Goal: Task Accomplishment & Management: Manage account settings

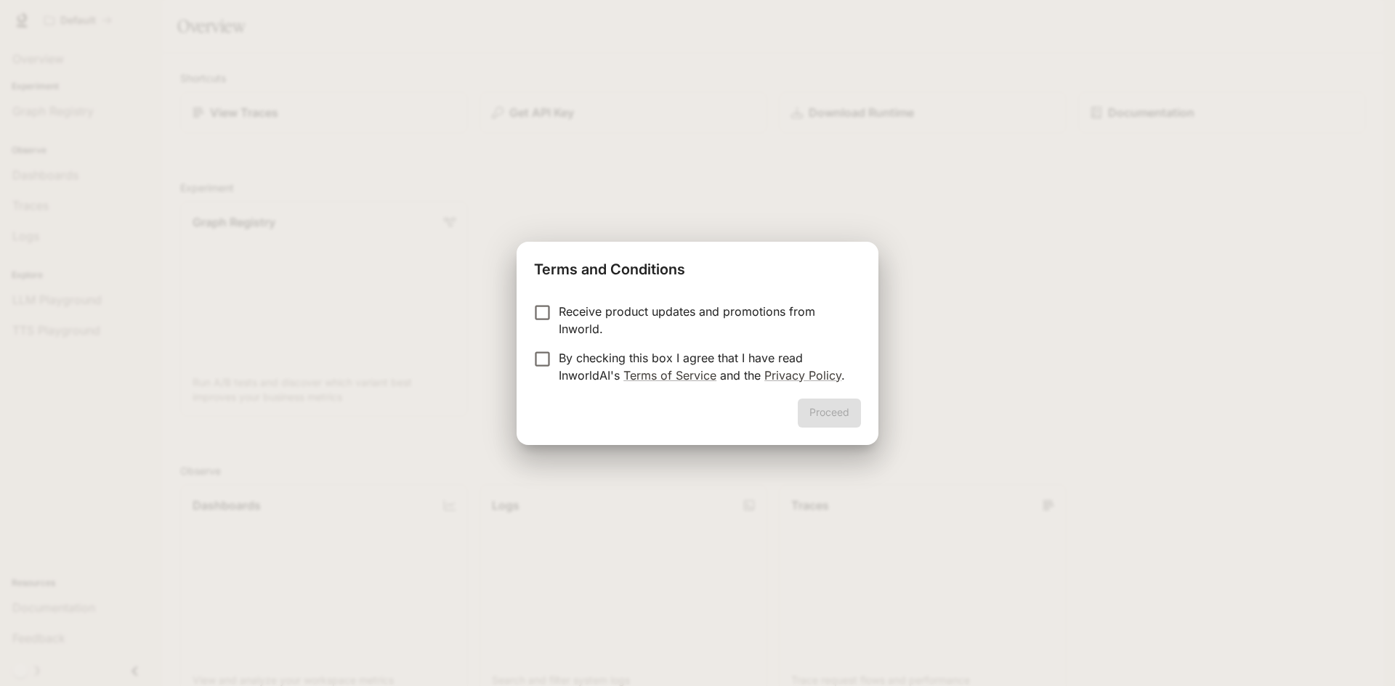
click at [827, 409] on div "Proceed" at bounding box center [698, 422] width 362 height 46
click at [837, 404] on button "Proceed" at bounding box center [829, 413] width 63 height 29
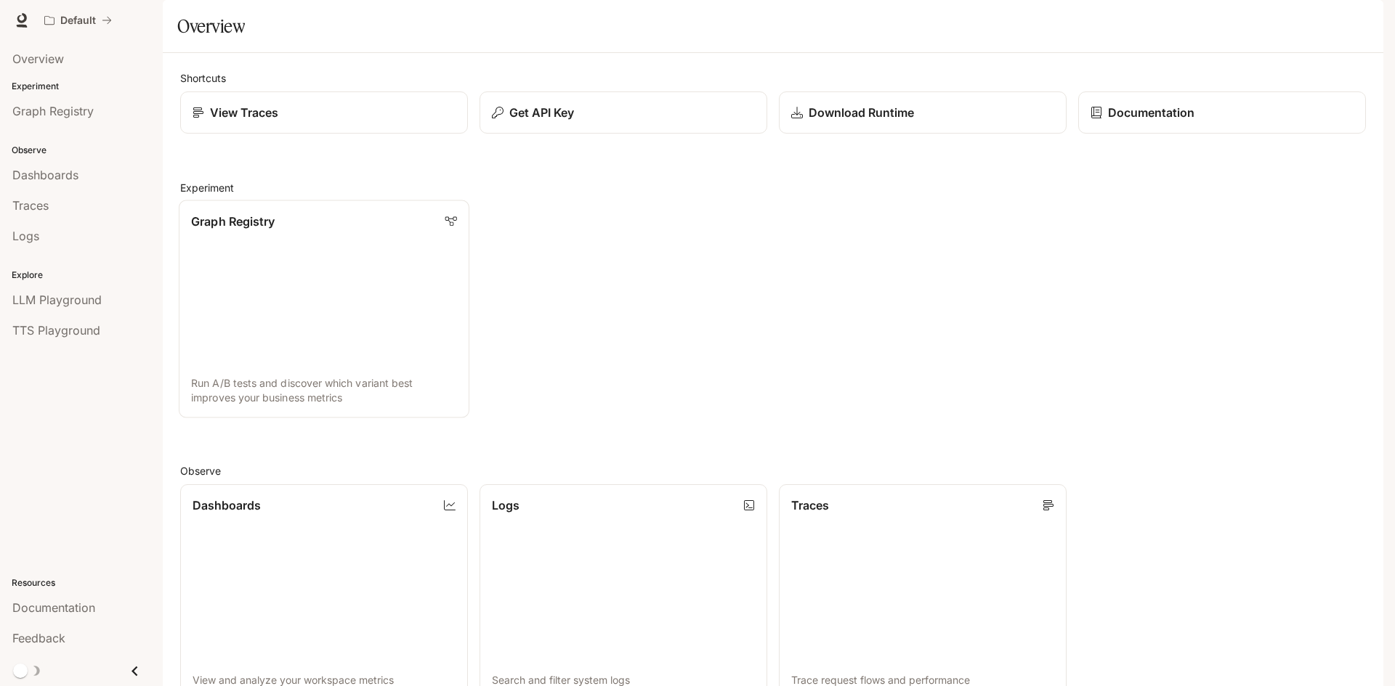
scroll to position [362, 0]
click at [315, 484] on link "Dashboards View and analyze your workspace metrics" at bounding box center [324, 593] width 291 height 218
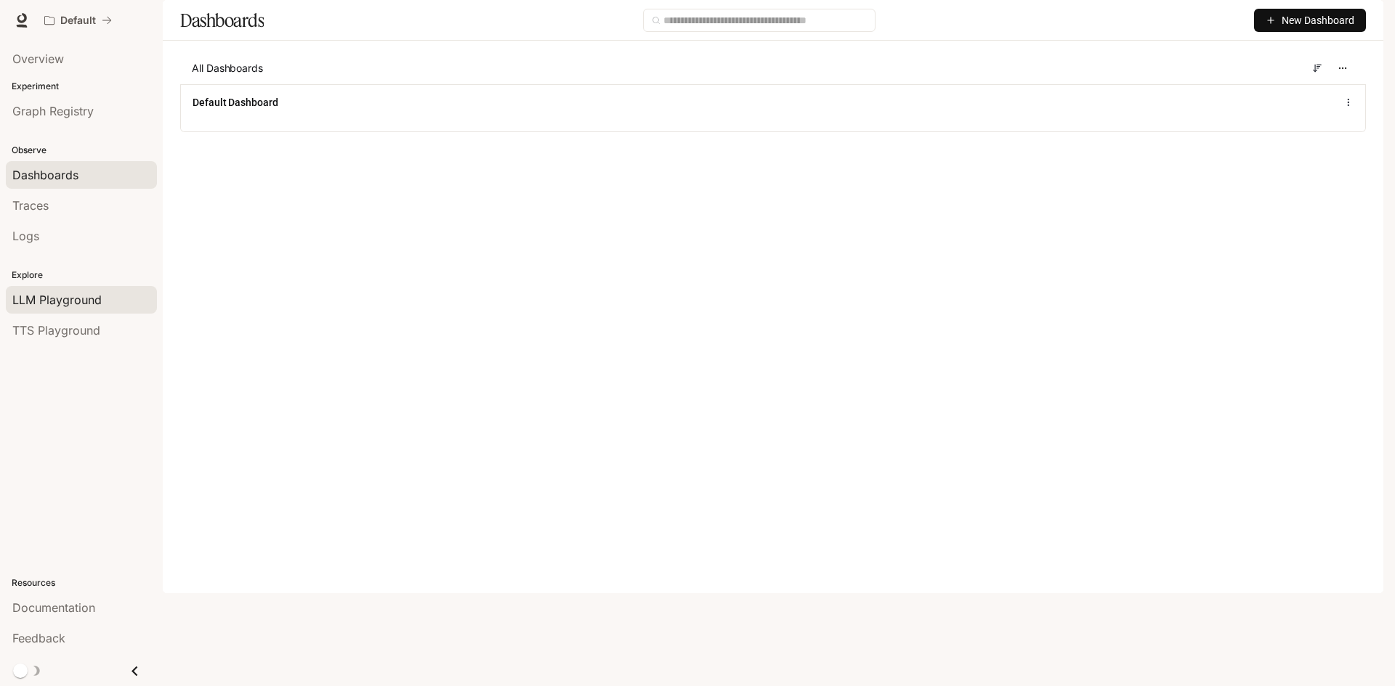
click at [74, 304] on span "LLM Playground" at bounding box center [56, 299] width 89 height 17
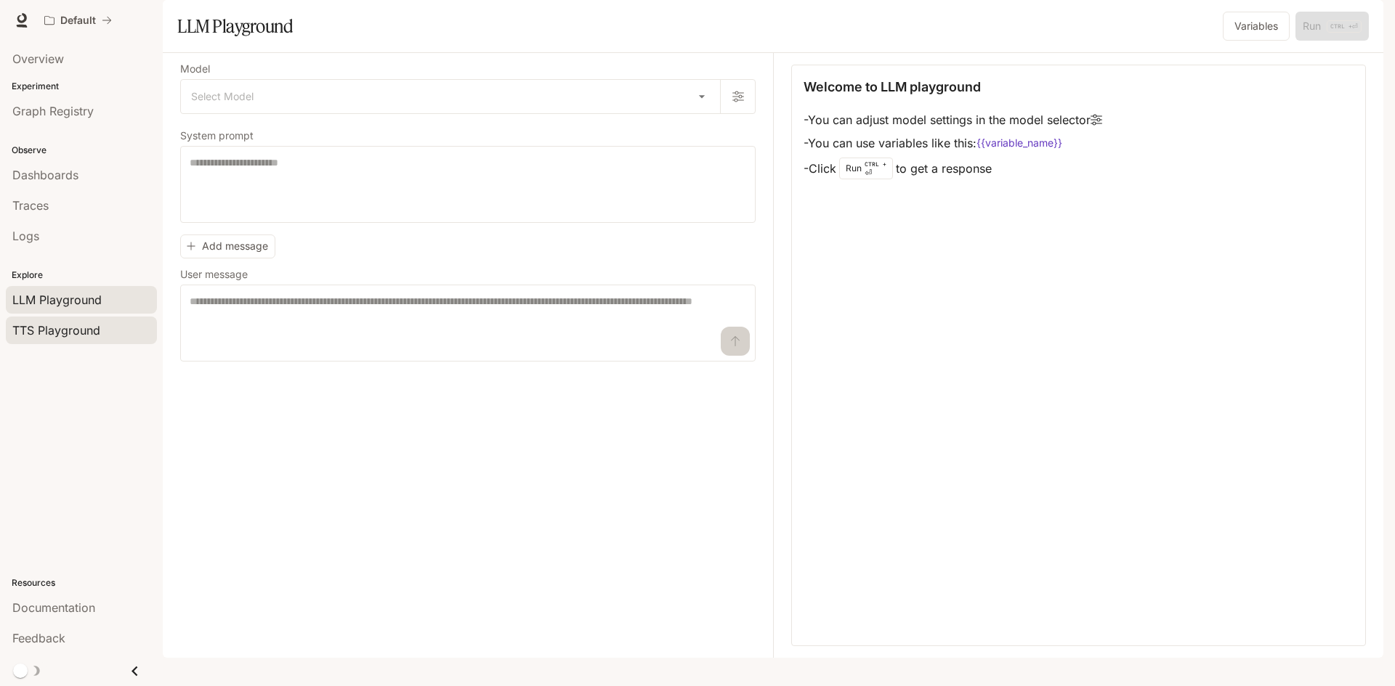
click at [78, 331] on span "TTS Playground" at bounding box center [56, 330] width 88 height 17
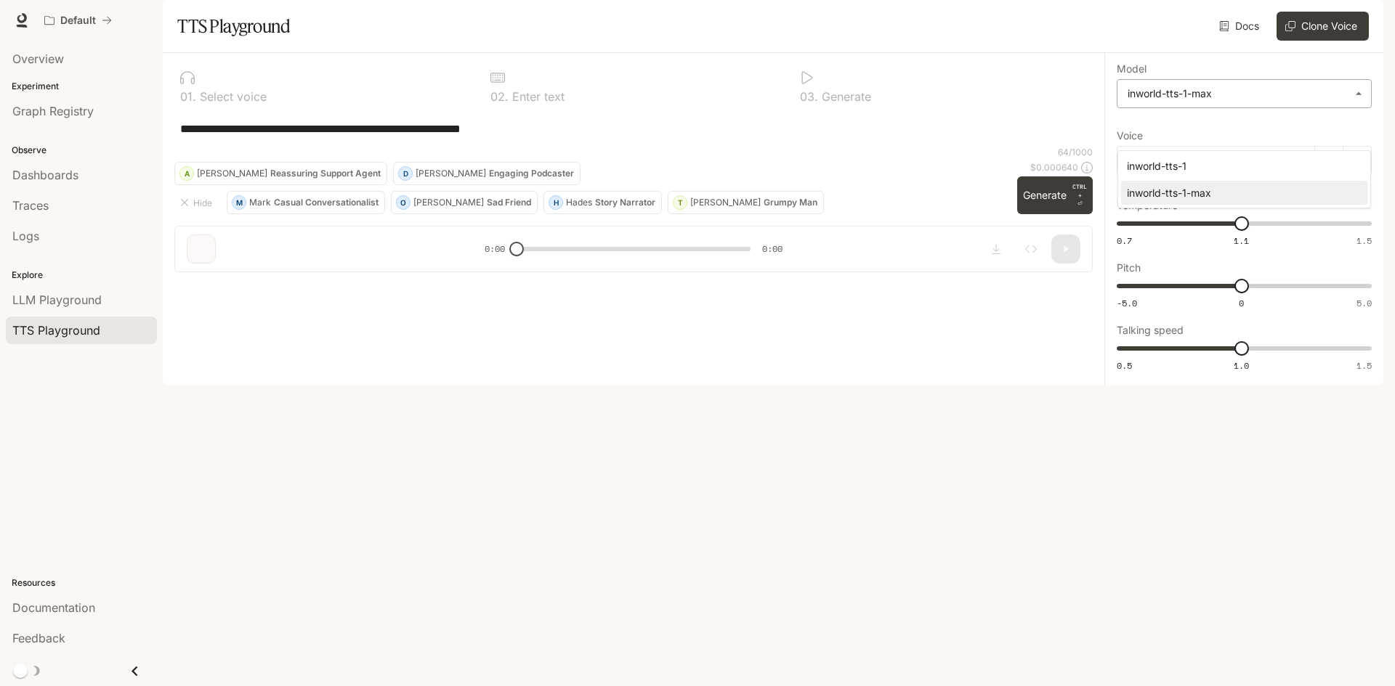
click at [1257, 136] on body "**********" at bounding box center [697, 343] width 1395 height 686
click at [1257, 136] on div at bounding box center [697, 343] width 1395 height 686
click at [222, 102] on p "Select voice" at bounding box center [231, 97] width 70 height 12
click at [268, 146] on div "**********" at bounding box center [633, 128] width 907 height 35
click at [315, 146] on div "**********" at bounding box center [633, 128] width 918 height 35
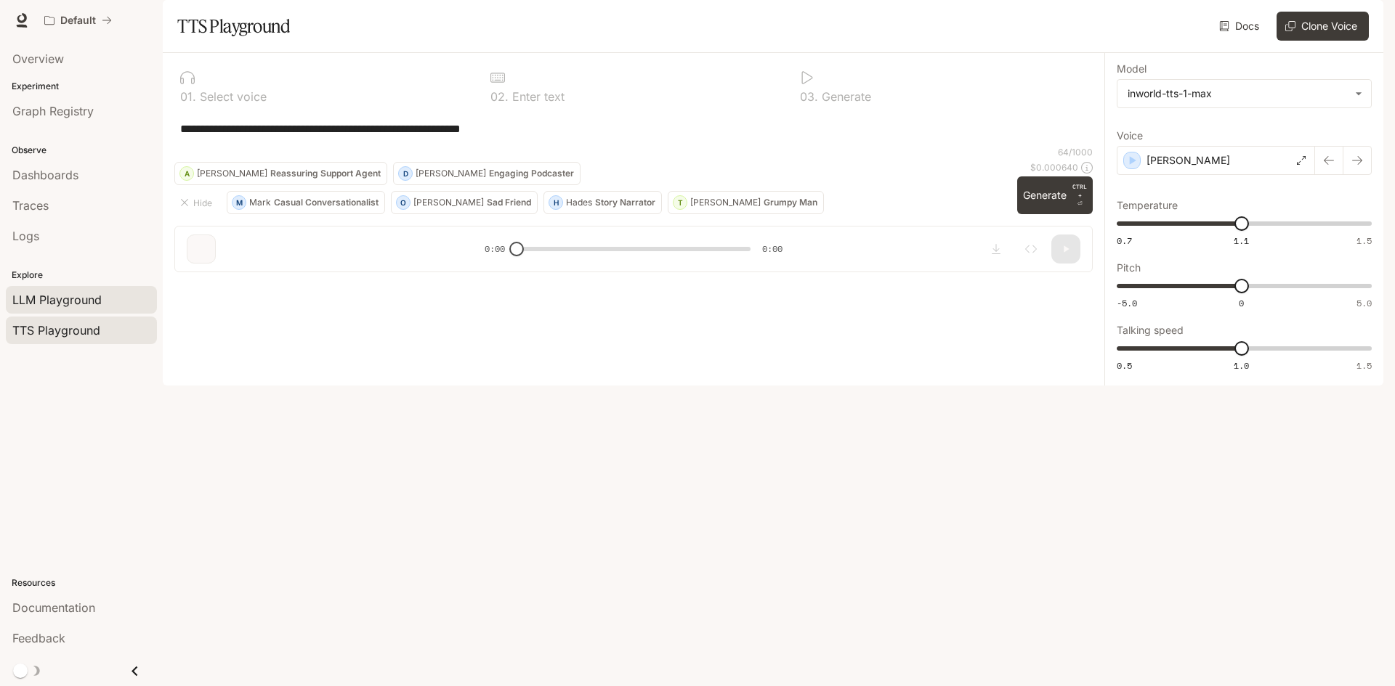
click at [65, 309] on link "LLM Playground" at bounding box center [81, 300] width 151 height 28
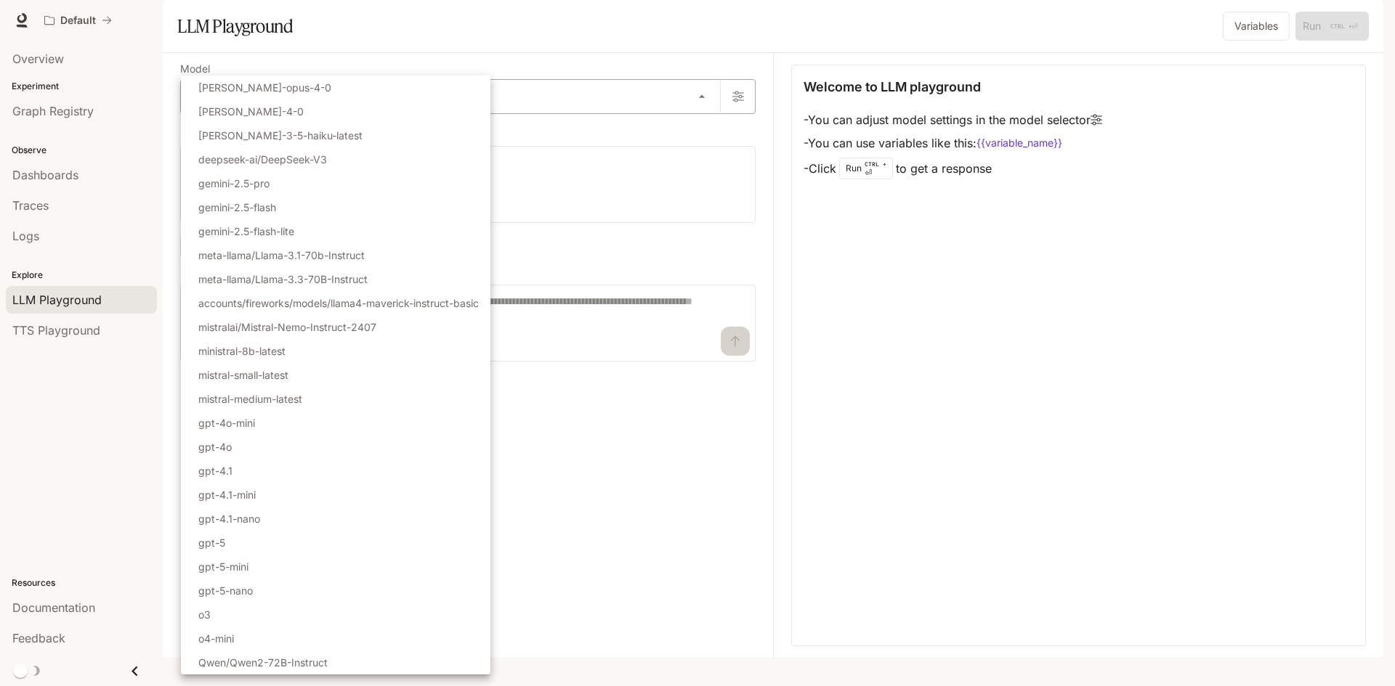
click at [698, 137] on body "Skip to main content Default Documentation Documentation Portal Overview Experi…" at bounding box center [697, 343] width 1395 height 686
click at [698, 137] on div at bounding box center [697, 343] width 1395 height 686
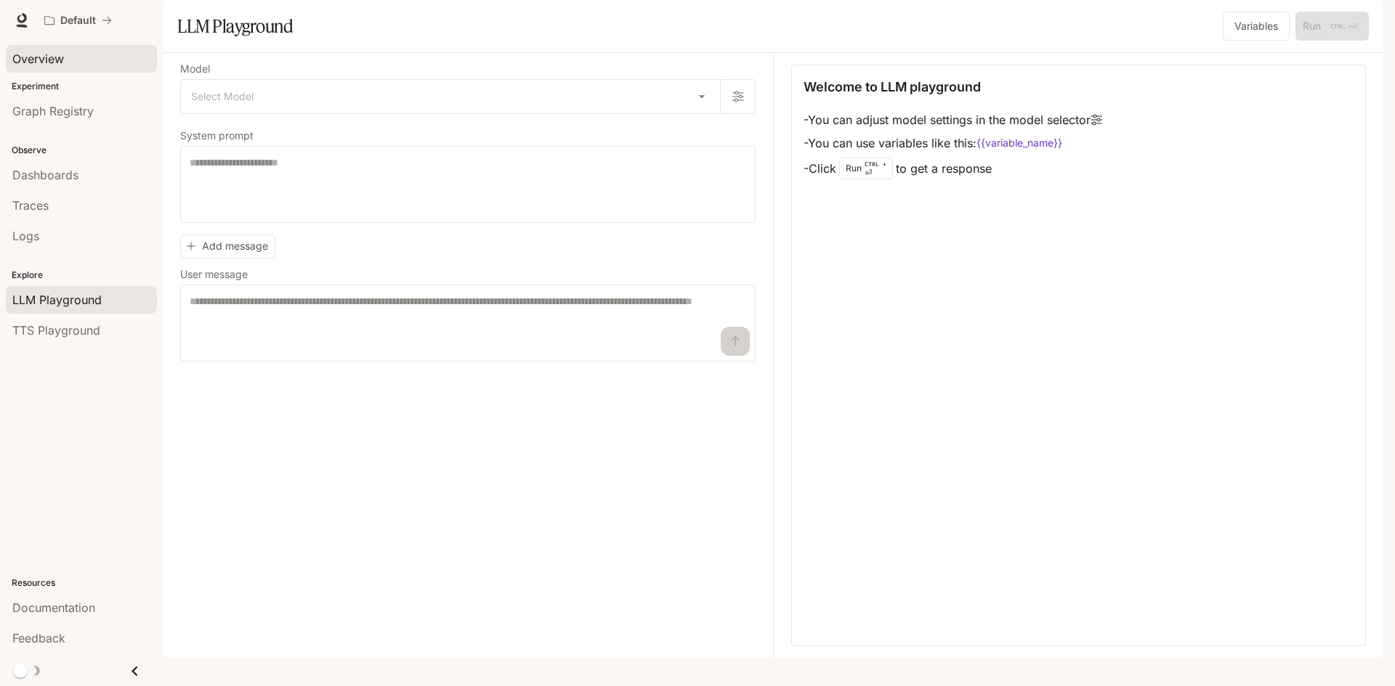
click at [36, 54] on span "Overview" at bounding box center [38, 58] width 52 height 17
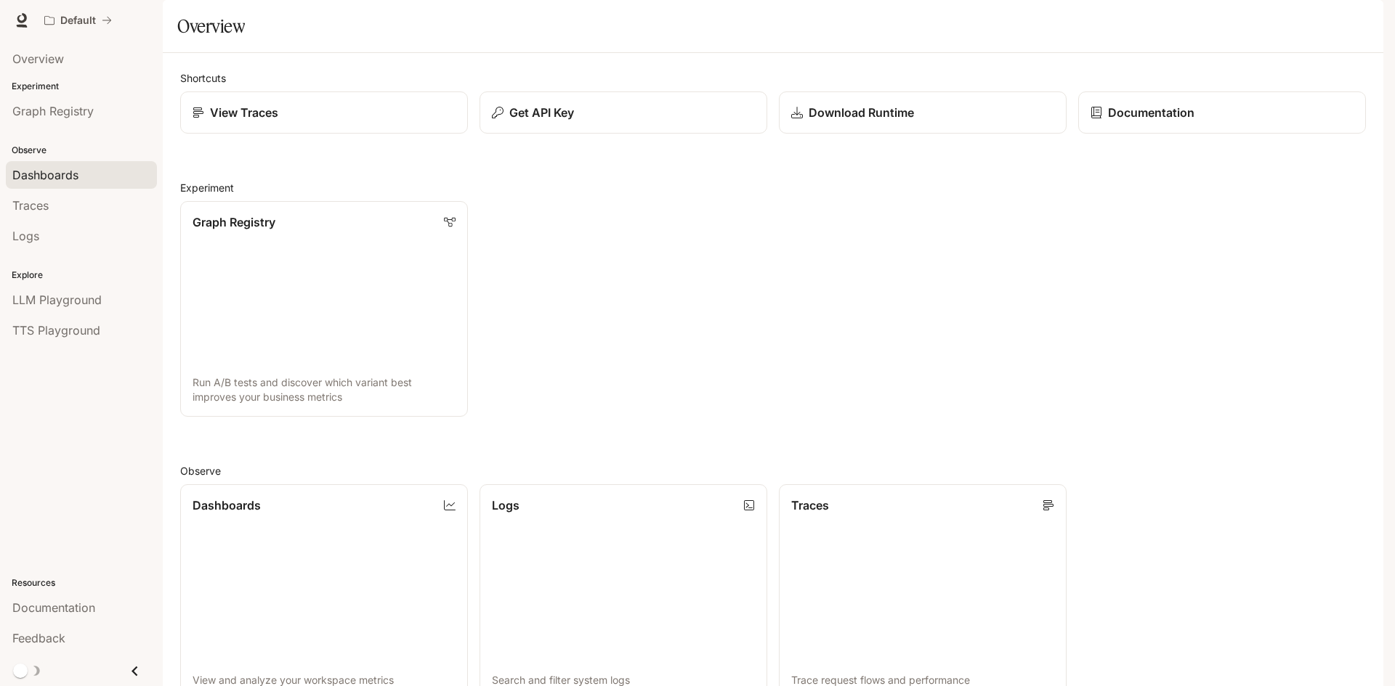
click at [97, 185] on link "Dashboards" at bounding box center [81, 175] width 151 height 28
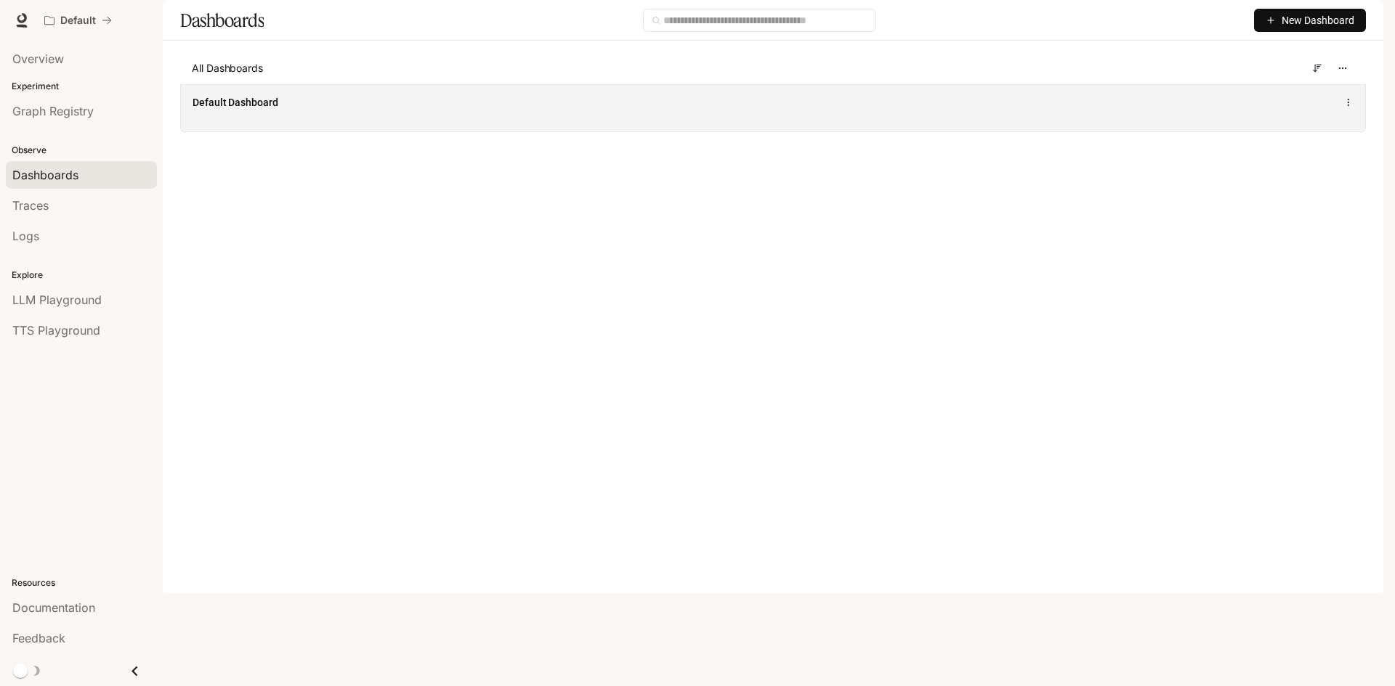
click at [1351, 111] on div "Default Dashboard" at bounding box center [773, 102] width 1161 height 17
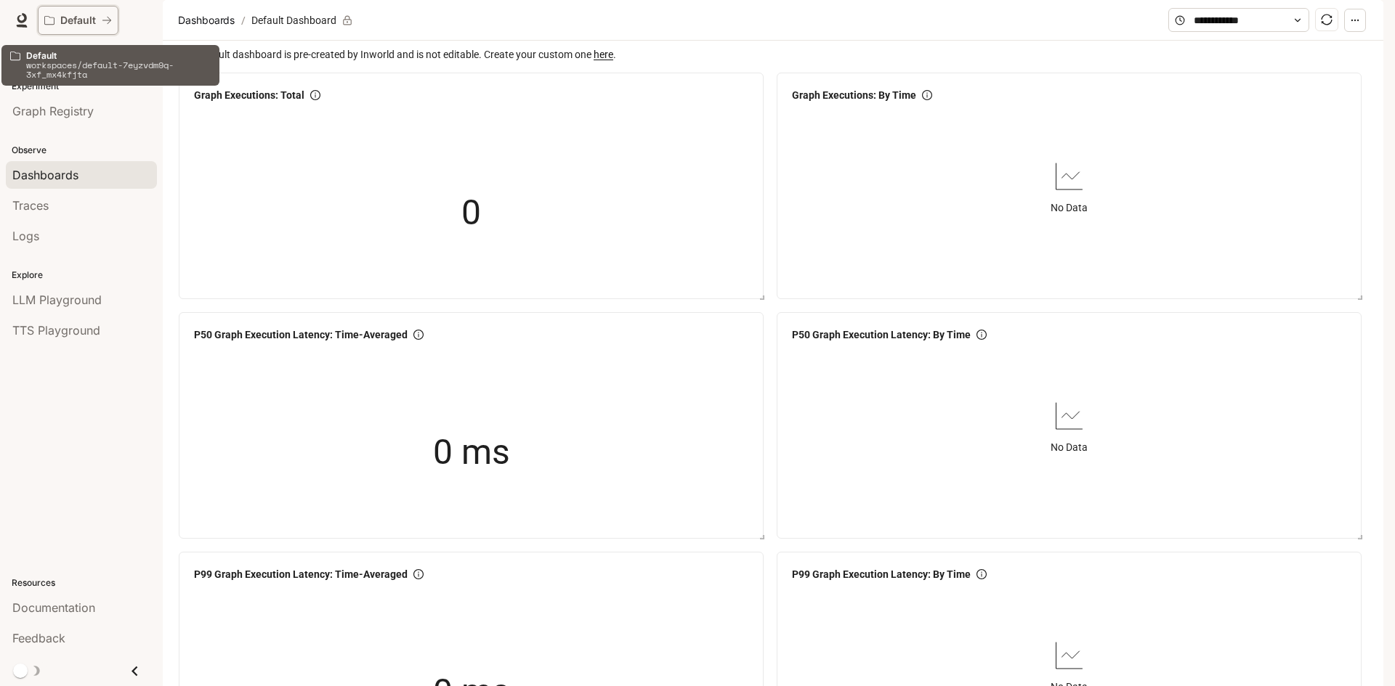
click at [75, 19] on p "Default" at bounding box center [78, 21] width 36 height 12
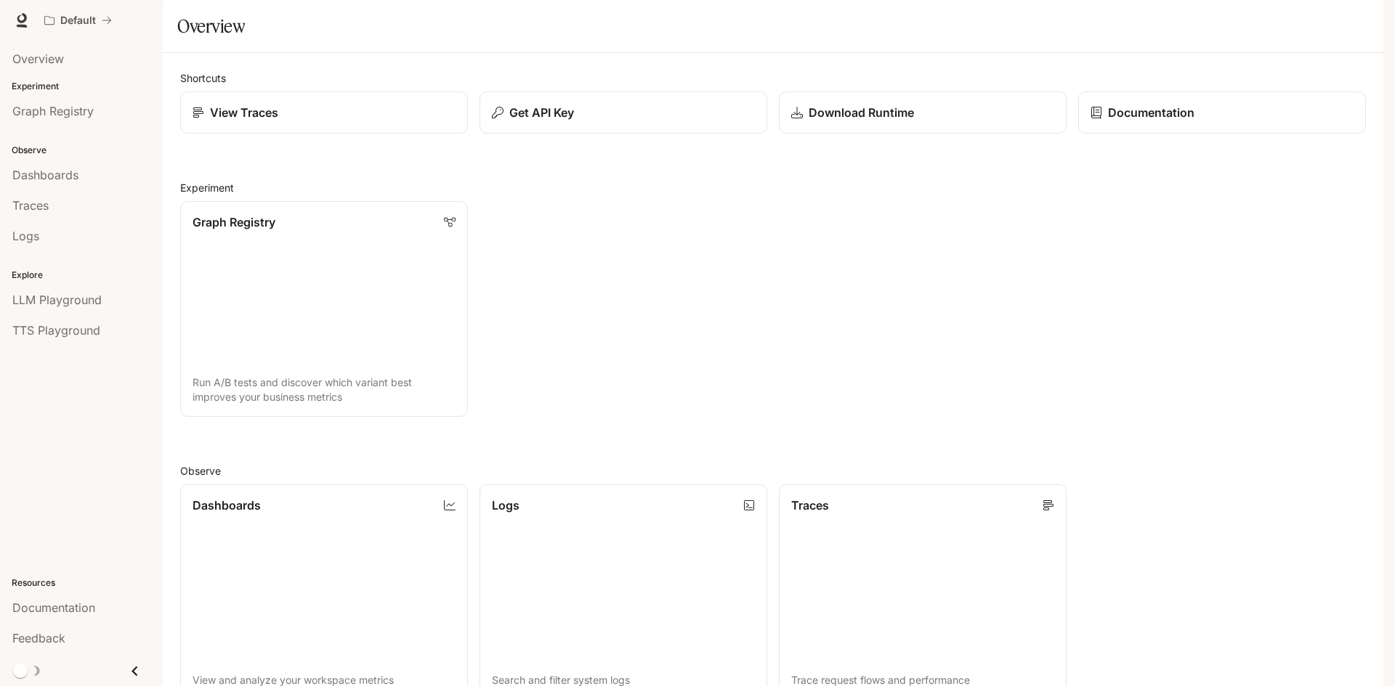
click at [1368, 19] on img "button" at bounding box center [1363, 20] width 20 height 20
click at [883, 83] on div at bounding box center [697, 343] width 1395 height 686
click at [320, 134] on link "View Traces" at bounding box center [324, 113] width 291 height 43
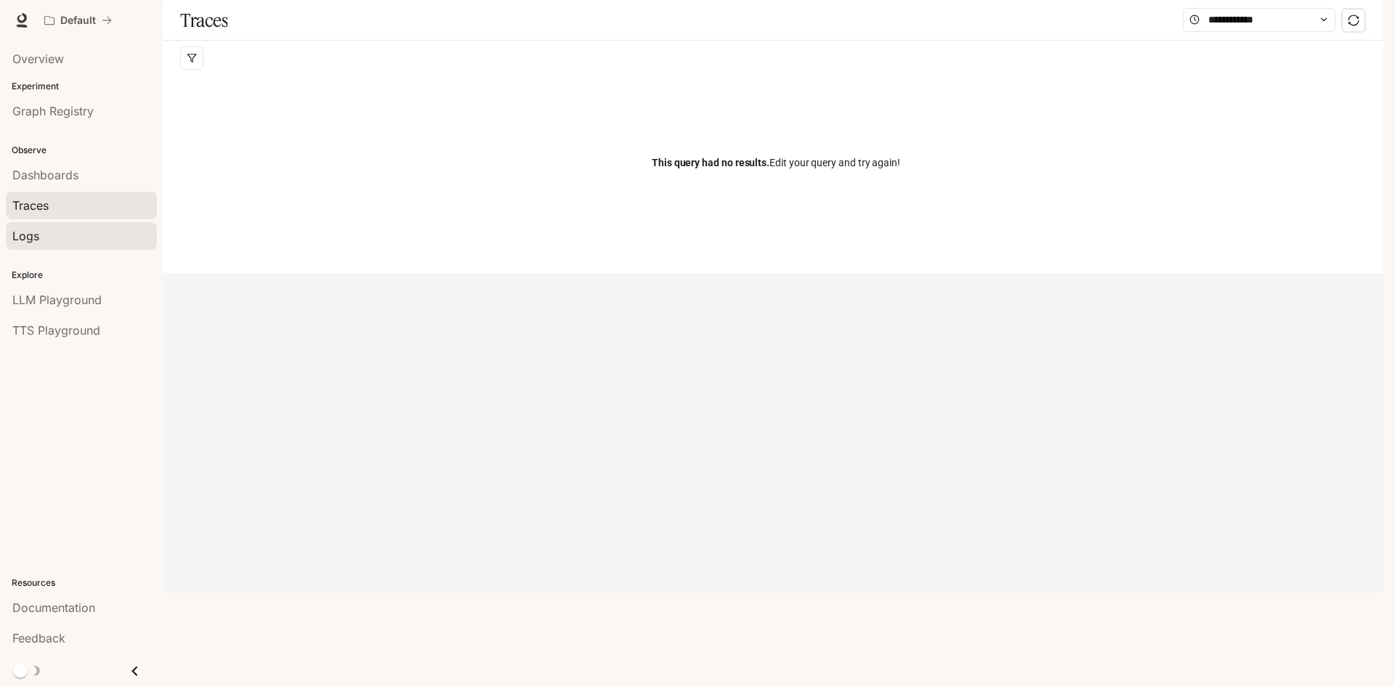
click at [16, 233] on span "Logs" at bounding box center [25, 235] width 27 height 17
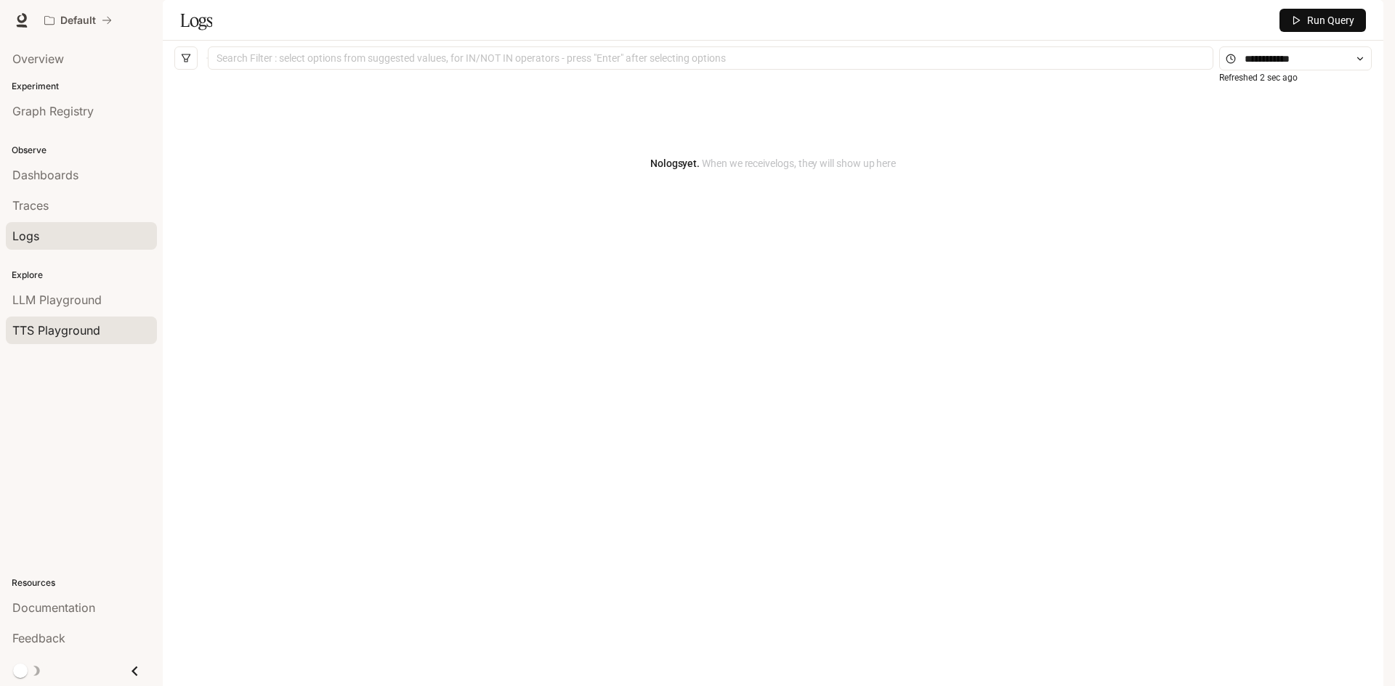
click at [59, 325] on span "TTS Playground" at bounding box center [56, 330] width 88 height 17
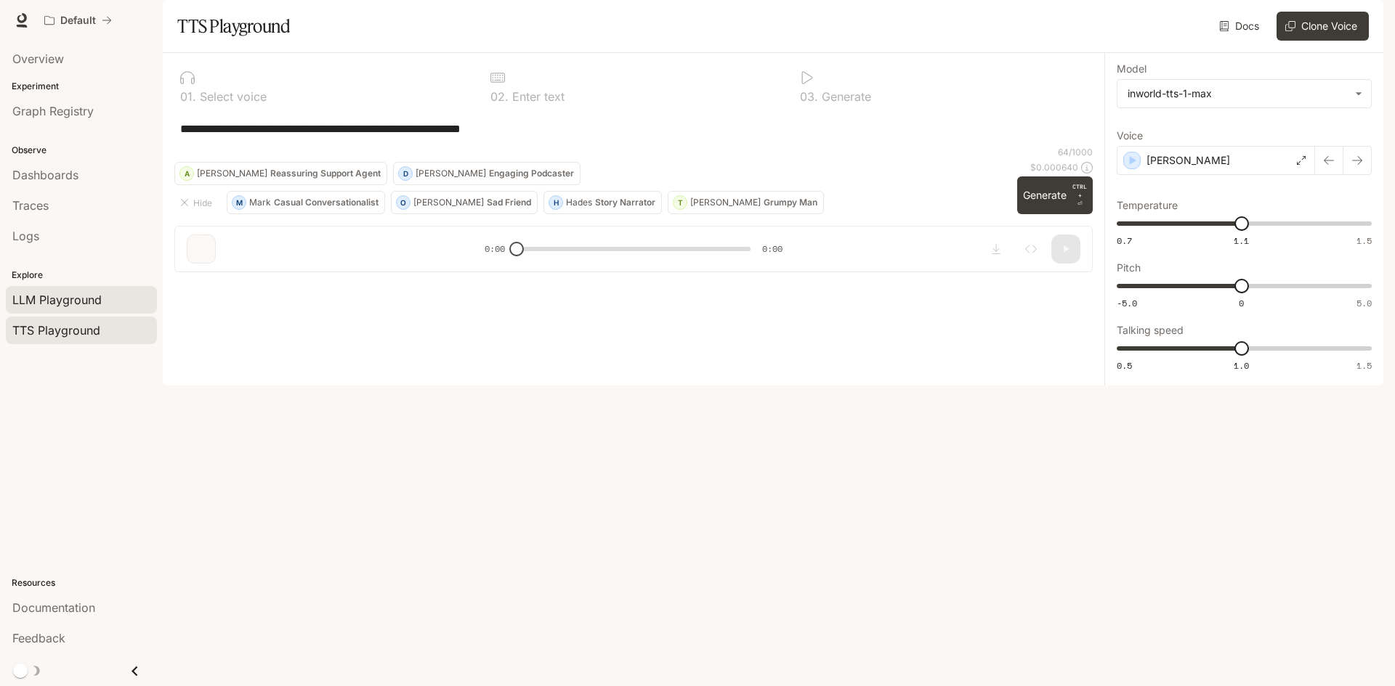
click at [60, 309] on link "LLM Playground" at bounding box center [81, 300] width 151 height 28
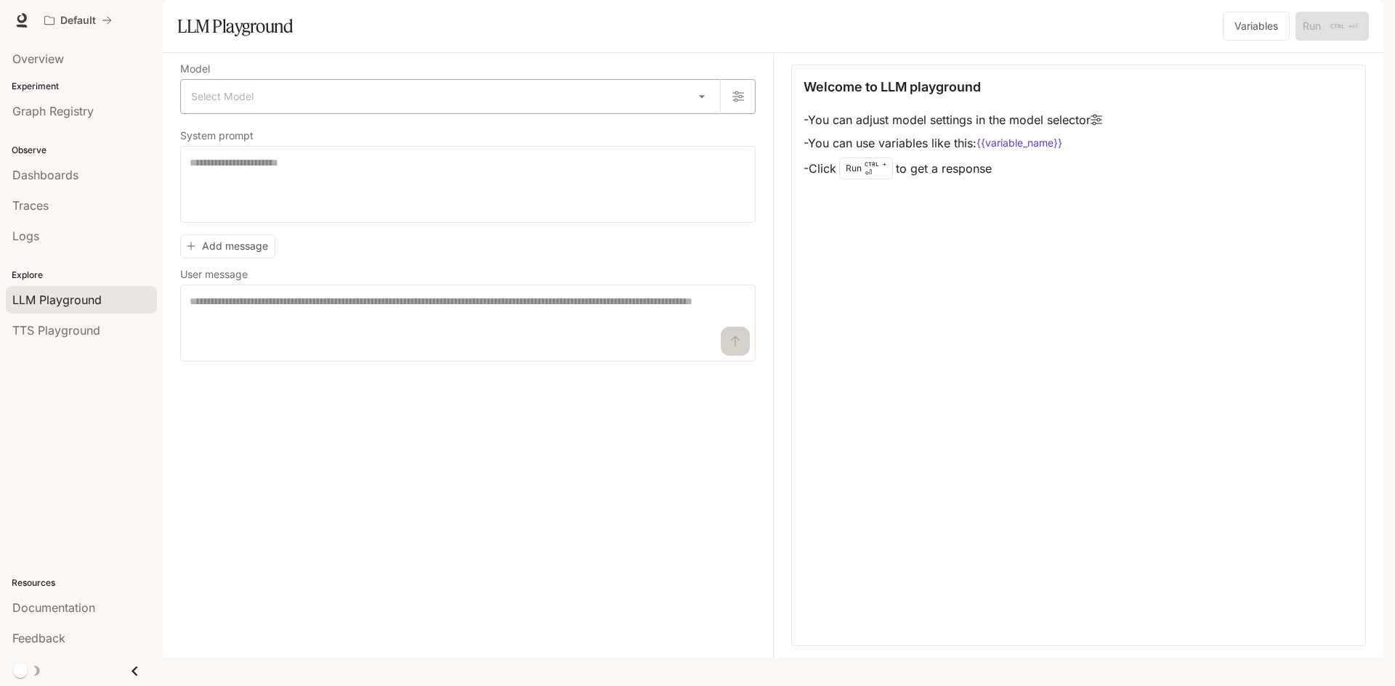
click at [622, 139] on body "Skip to main content Default Documentation Documentation Portal Overview Experi…" at bounding box center [697, 343] width 1395 height 686
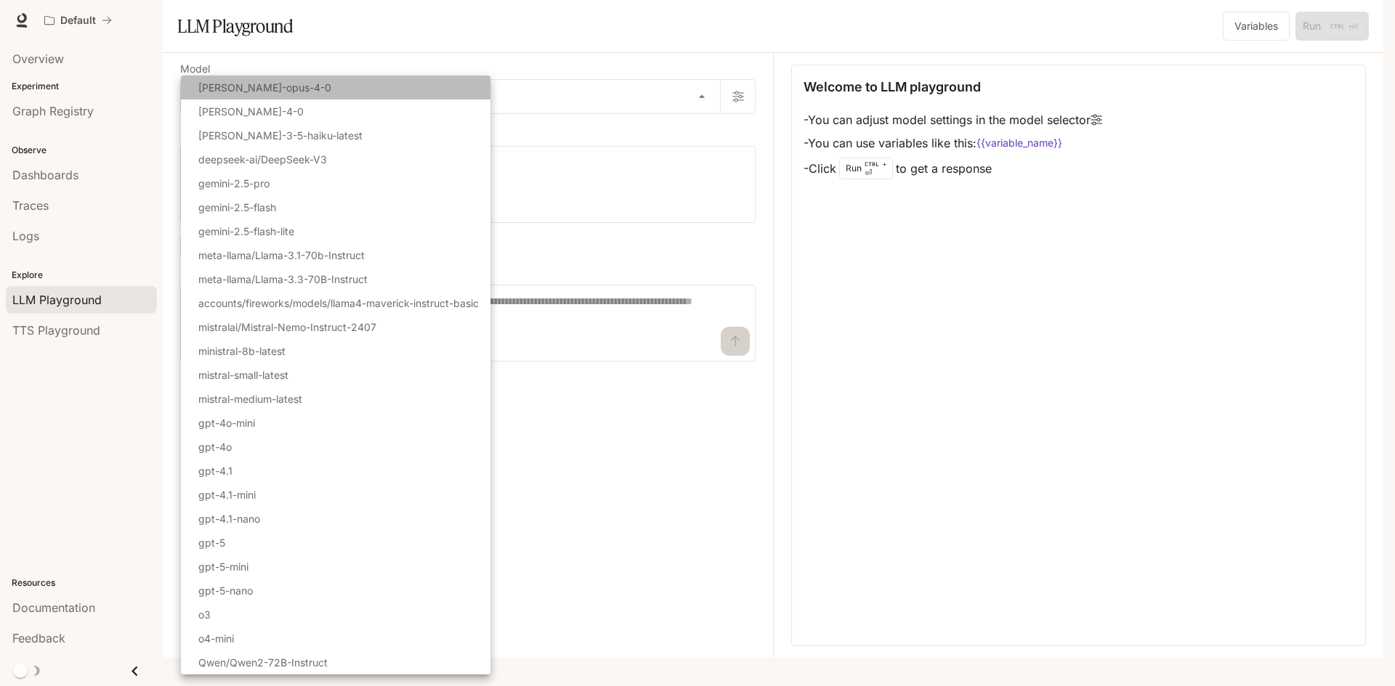
click at [317, 94] on li "claude-opus-4-0" at bounding box center [335, 88] width 309 height 24
type input "**********"
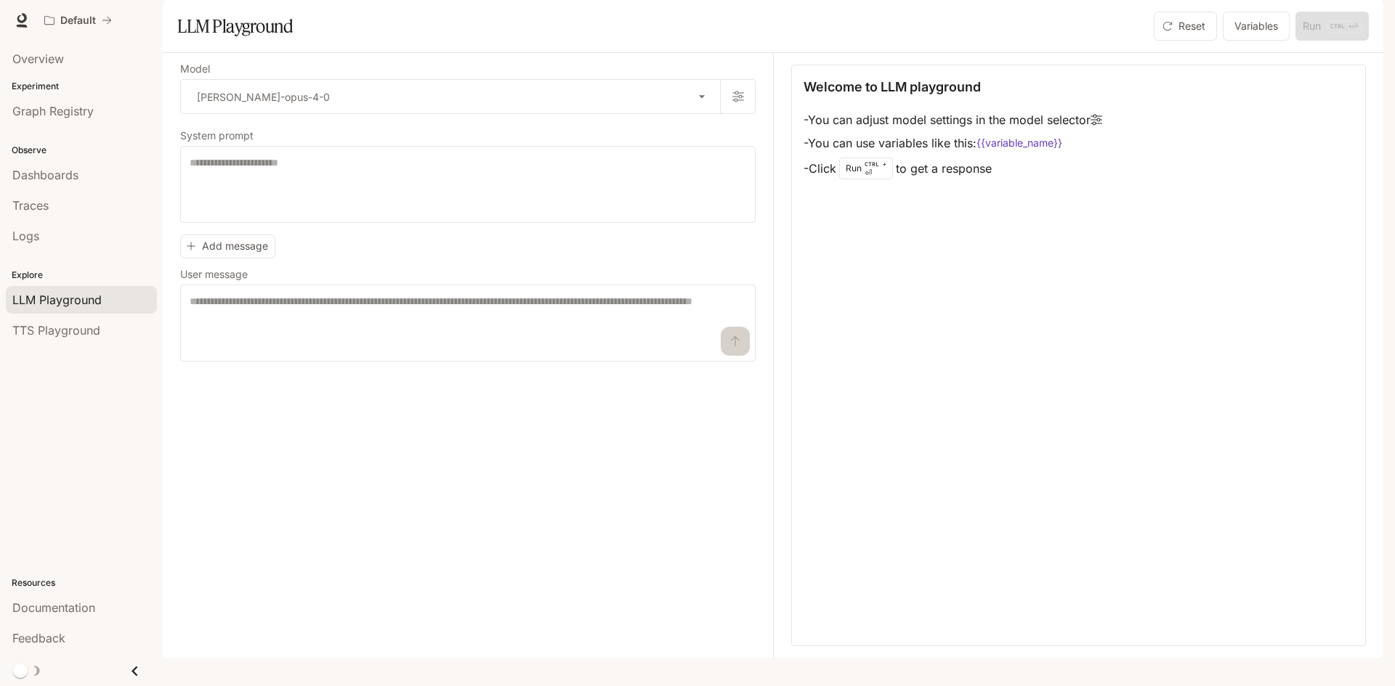
click at [1362, 25] on img "button" at bounding box center [1363, 20] width 20 height 20
click at [1250, 106] on span "Billing" at bounding box center [1271, 107] width 187 height 15
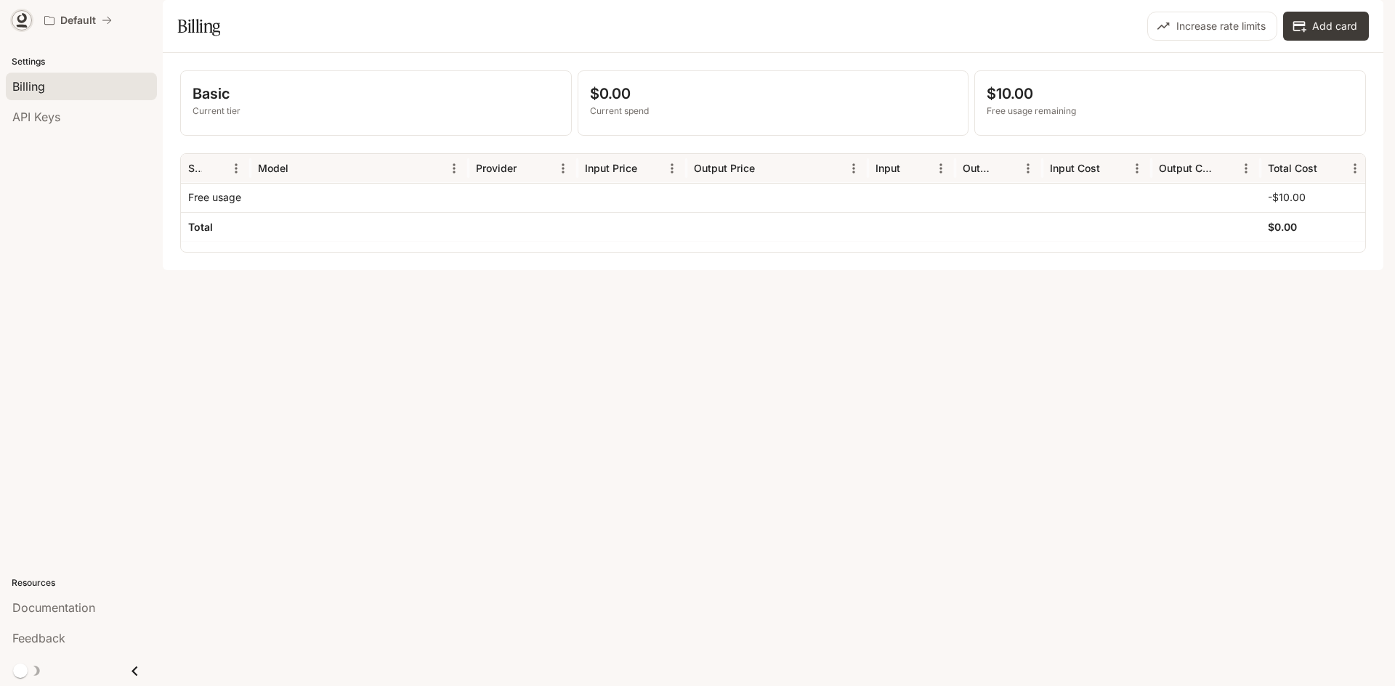
click at [17, 24] on icon at bounding box center [22, 20] width 15 height 15
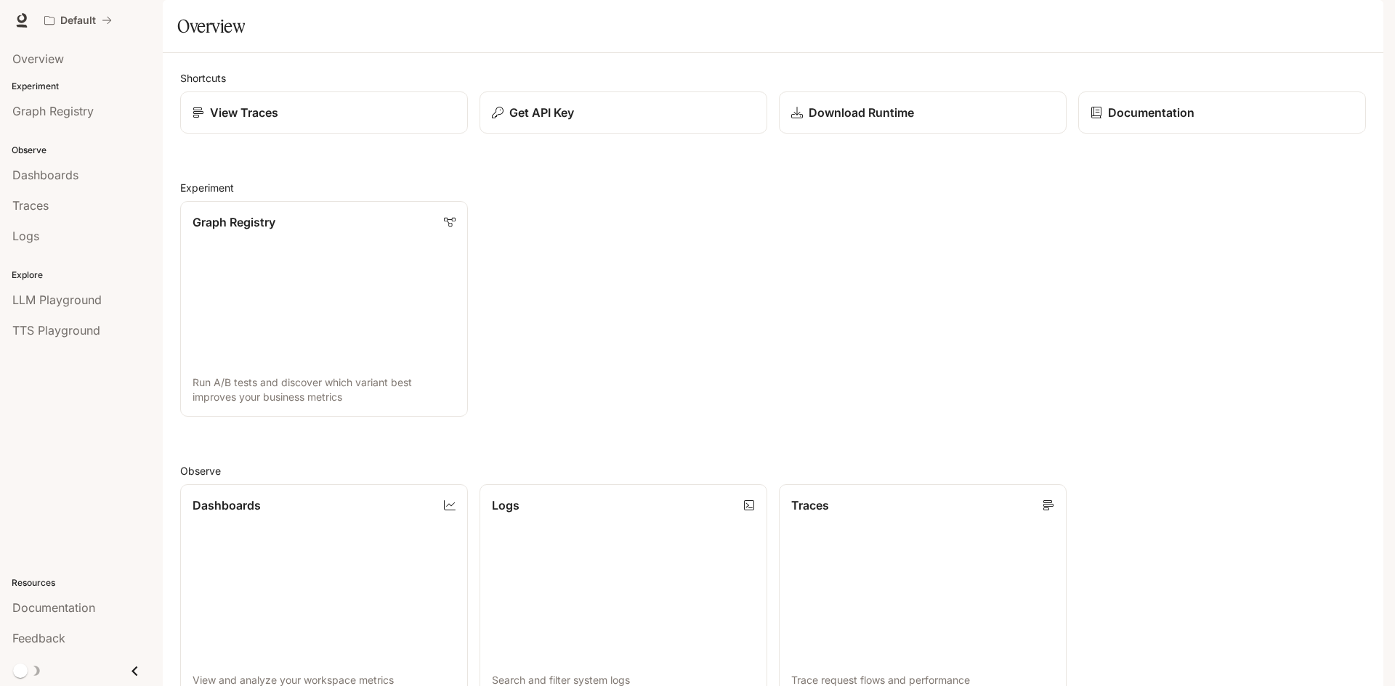
click at [1373, 16] on button "button" at bounding box center [1362, 20] width 29 height 29
click at [1199, 114] on span "Billing" at bounding box center [1271, 107] width 187 height 15
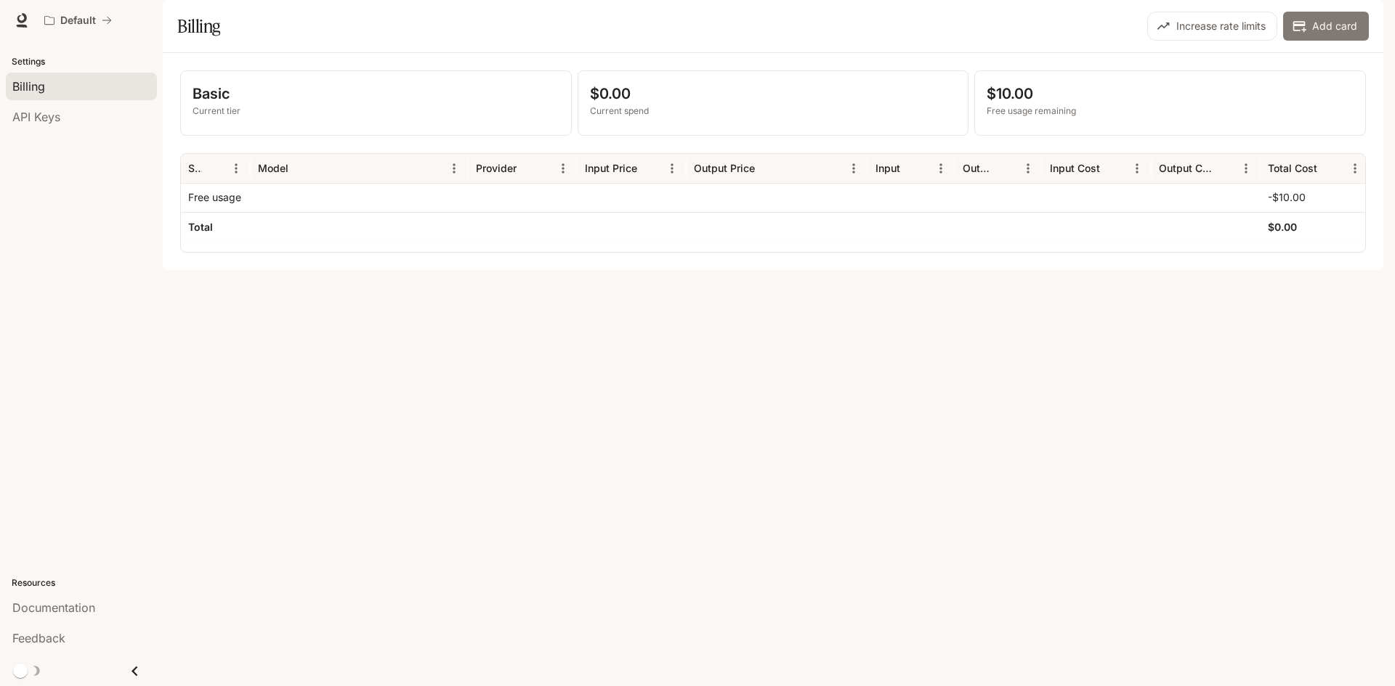
click at [1310, 41] on button "Add card" at bounding box center [1326, 26] width 86 height 29
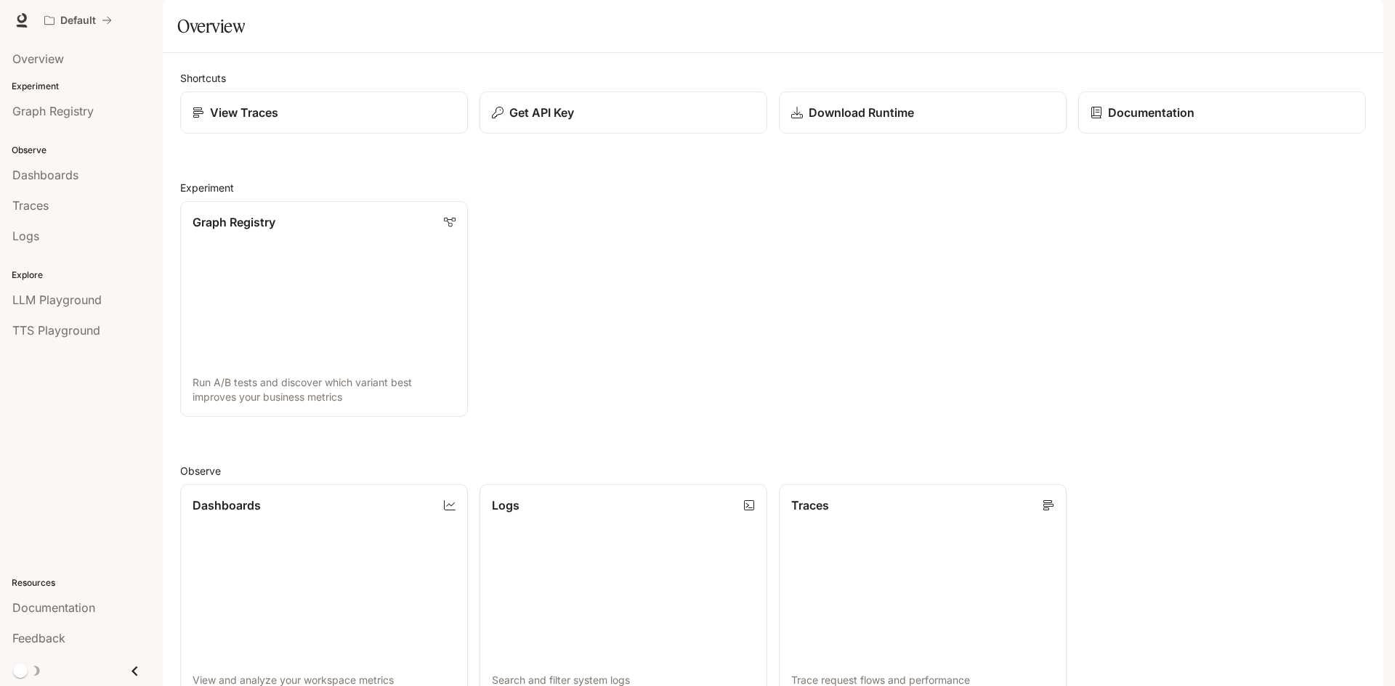
click at [1284, 22] on span "Documentation" at bounding box center [1296, 21] width 72 height 18
